Goal: Transaction & Acquisition: Book appointment/travel/reservation

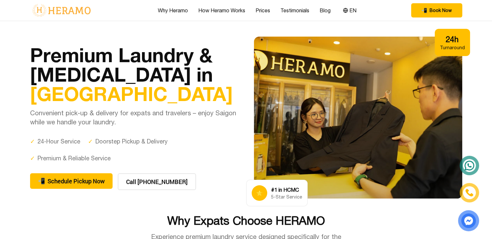
click at [110, 101] on span "[GEOGRAPHIC_DATA]" at bounding box center [131, 93] width 203 height 23
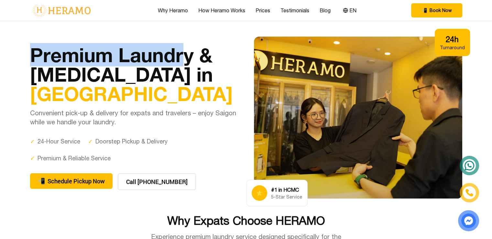
drag, startPoint x: 26, startPoint y: 55, endPoint x: 188, endPoint y: 52, distance: 162.6
click at [188, 52] on div "Premium Laundry & [MEDICAL_DATA] in [GEOGRAPHIC_DATA] Convenient pick-up & deli…" at bounding box center [246, 118] width 453 height 162
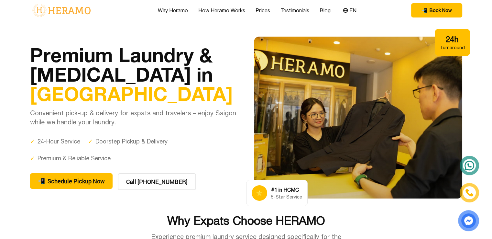
click at [111, 120] on p "Convenient pick-up & delivery for expats and travelers – enjoy Saigon while we …" at bounding box center [134, 117] width 209 height 18
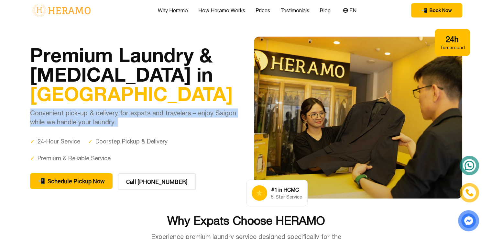
click at [111, 120] on p "Convenient pick-up & delivery for expats and travelers – enjoy Saigon while we …" at bounding box center [134, 117] width 209 height 18
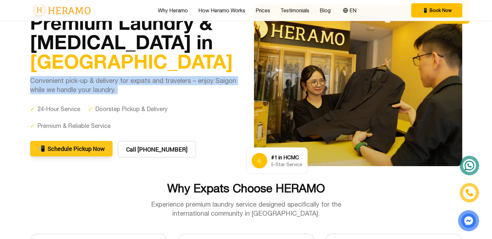
click at [76, 151] on button "📲 Schedule Pickup Now" at bounding box center [71, 149] width 83 height 16
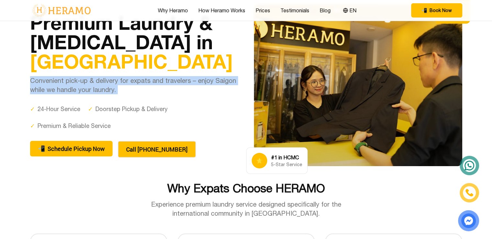
click at [148, 157] on button "Call [PHONE_NUMBER]" at bounding box center [157, 149] width 78 height 17
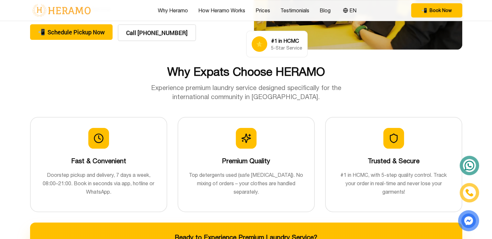
scroll to position [151, 0]
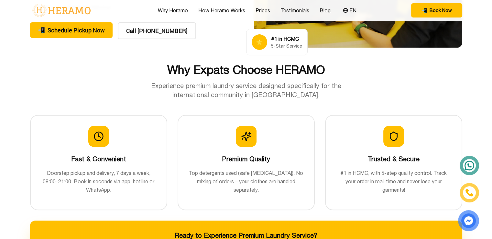
click at [220, 63] on h2 "Why Expats Choose HERAMO" at bounding box center [246, 69] width 433 height 13
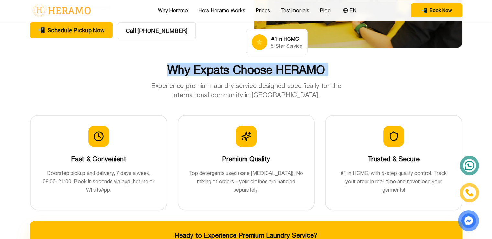
click at [220, 63] on h2 "Why Expats Choose HERAMO" at bounding box center [246, 69] width 433 height 13
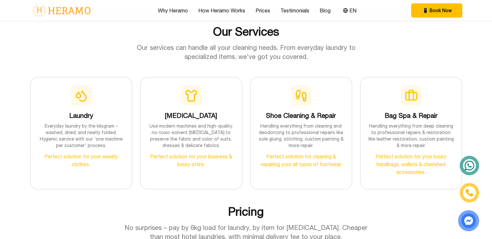
scroll to position [630, 0]
